Goal: Download file/media

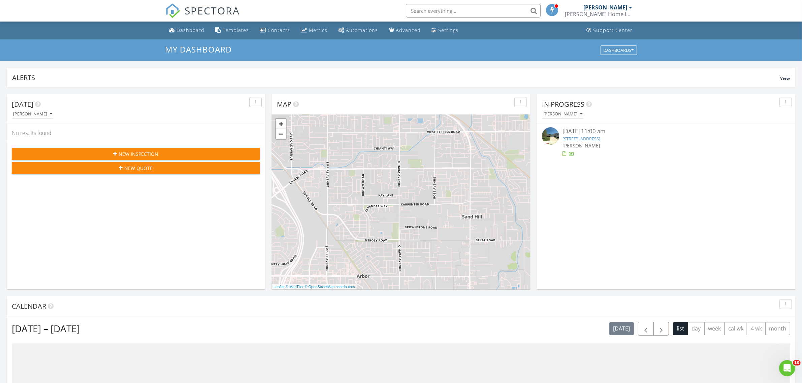
click at [417, 7] on div "Rob Bowlen Rob Bowlen Home Inspection Inc." at bounding box center [598, 11] width 67 height 22
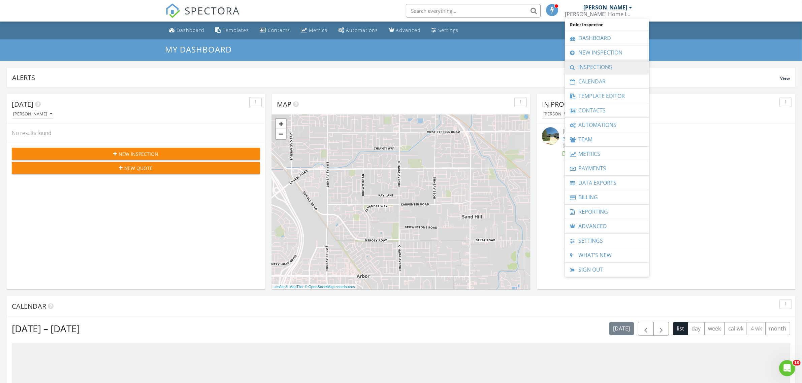
click at [417, 67] on link "Inspections" at bounding box center [606, 67] width 77 height 14
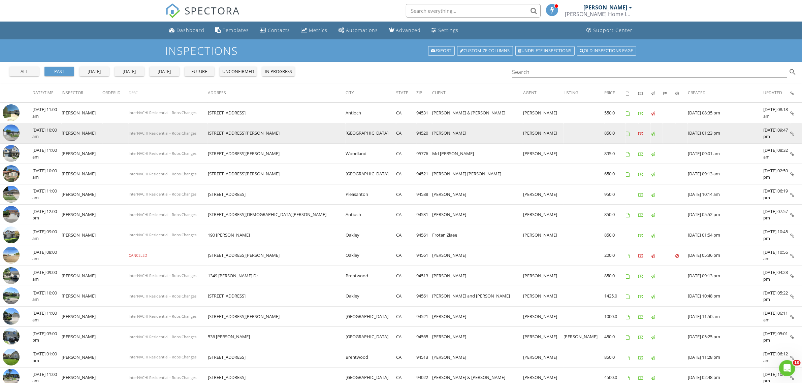
click at [14, 132] on img at bounding box center [11, 133] width 17 height 17
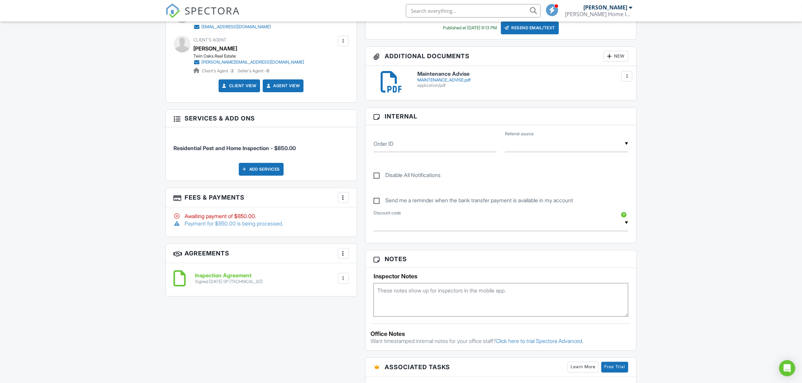
click at [343, 278] on div at bounding box center [343, 278] width 7 height 7
click at [325, 330] on li "Download" at bounding box center [325, 330] width 38 height 17
